Goal: Transaction & Acquisition: Download file/media

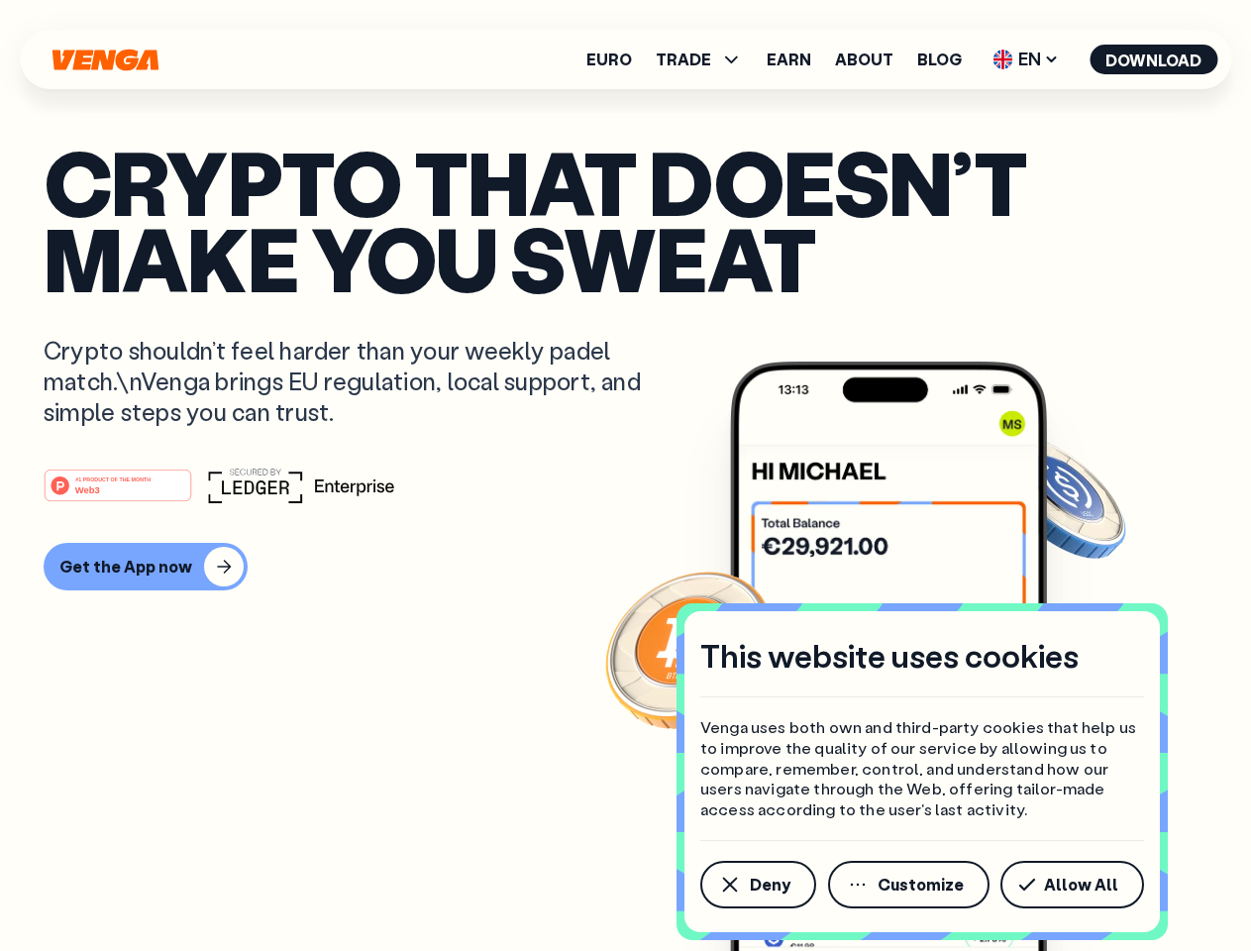
click at [625, 475] on div "#1 PRODUCT OF THE MONTH Web3" at bounding box center [626, 485] width 1164 height 36
click at [757, 884] on span "Deny" at bounding box center [770, 885] width 41 height 16
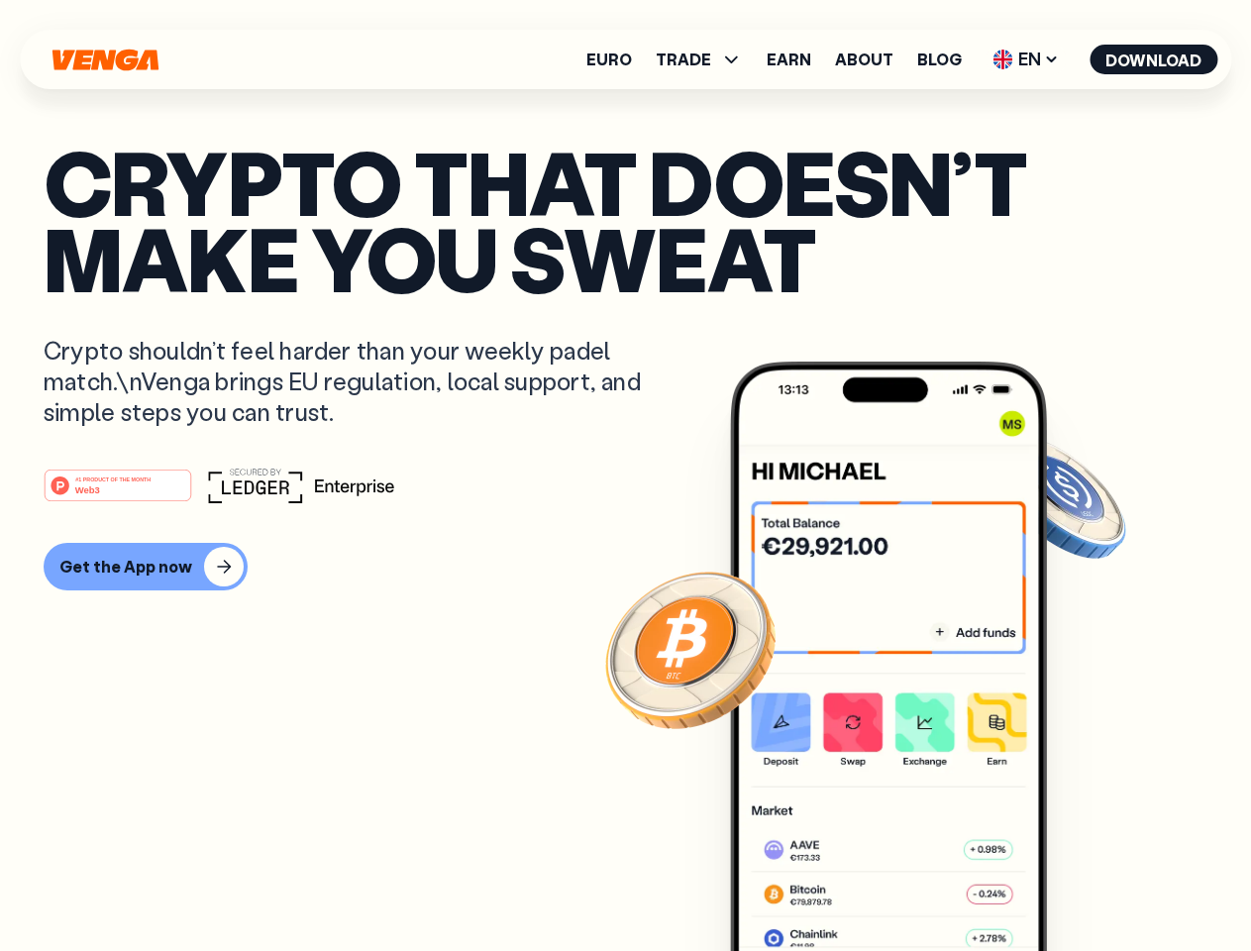
click at [910, 884] on img at bounding box center [888, 694] width 317 height 664
click at [1076, 884] on article "Crypto that doesn’t make you sweat Crypto shouldn’t feel harder than your weekl…" at bounding box center [626, 515] width 1164 height 743
click at [705, 59] on span "TRADE" at bounding box center [683, 60] width 55 height 16
click at [1026, 59] on span "EN" at bounding box center [1025, 60] width 80 height 32
click at [1154, 59] on button "Download" at bounding box center [1153, 60] width 128 height 30
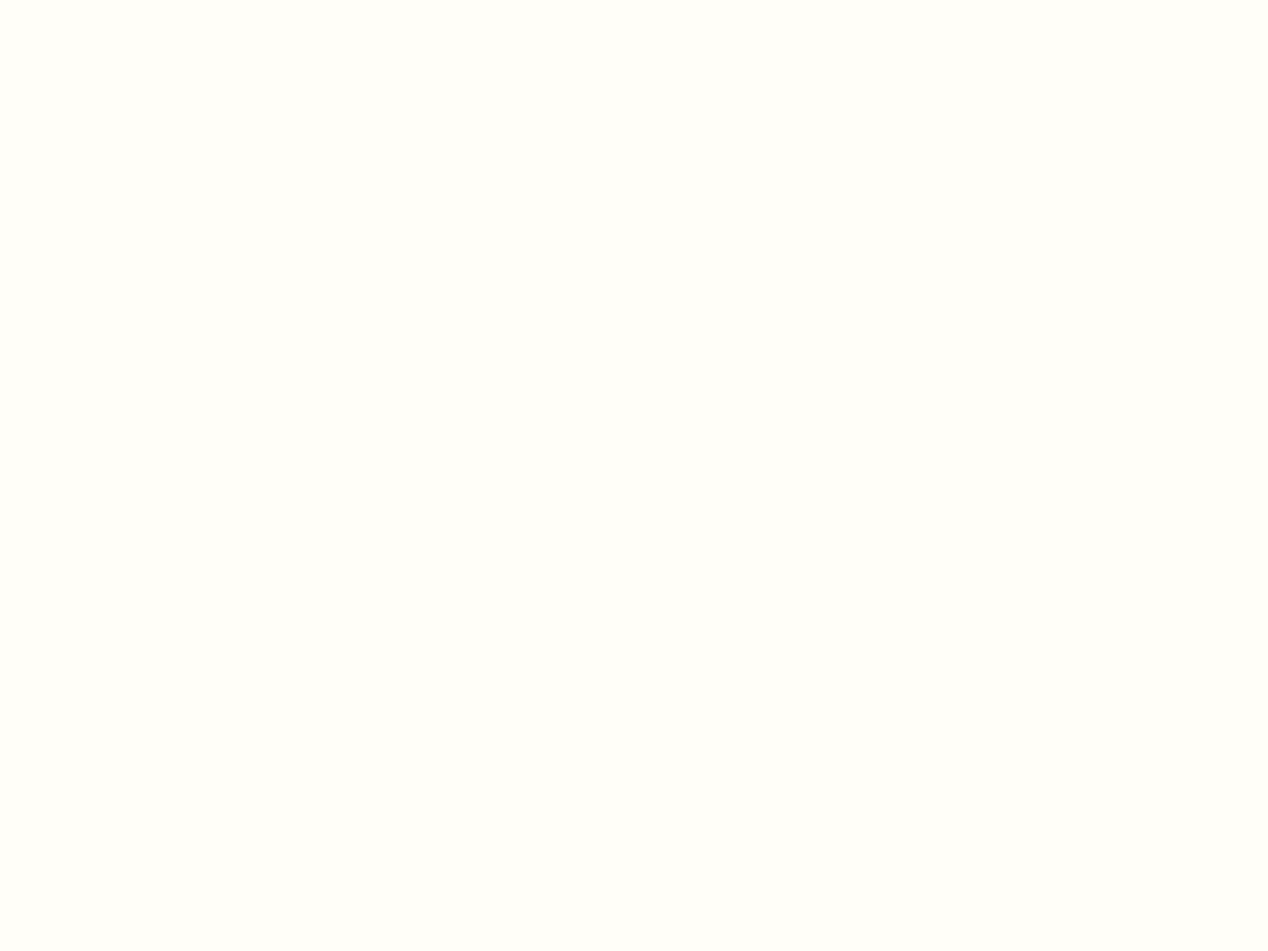
click at [625, 0] on html "This website uses cookies Venga uses both own and third-party cookies that help…" at bounding box center [634, 0] width 1268 height 0
click at [143, 0] on html "This website uses cookies Venga uses both own and third-party cookies that help…" at bounding box center [634, 0] width 1268 height 0
click at [121, 0] on html "This website uses cookies Venga uses both own and third-party cookies that help…" at bounding box center [634, 0] width 1268 height 0
